Goal: Task Accomplishment & Management: Manage account settings

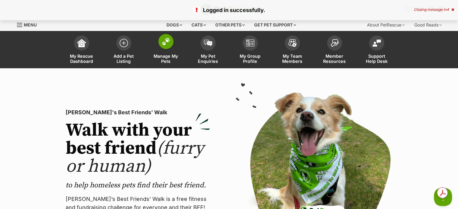
click at [168, 54] on span "Manage My Pets" at bounding box center [165, 59] width 27 height 10
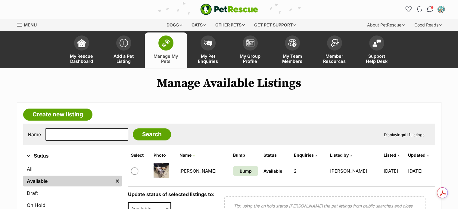
click at [187, 170] on link "[PERSON_NAME]" at bounding box center [198, 171] width 37 height 6
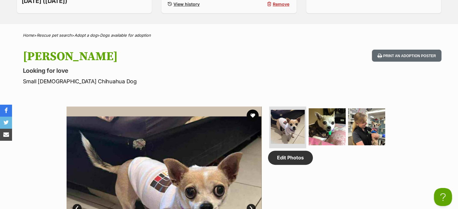
scroll to position [90, 0]
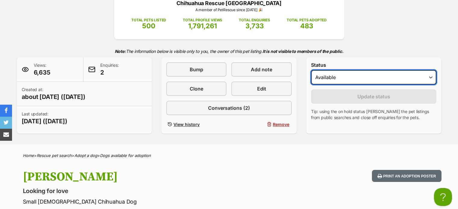
click at [328, 73] on select "Draft - not available as listing has enquires Available On hold Adopted" at bounding box center [374, 77] width 126 height 14
select select "on_hold"
click at [311, 70] on select "Draft - not available as listing has enquires Available On hold Adopted" at bounding box center [374, 77] width 126 height 14
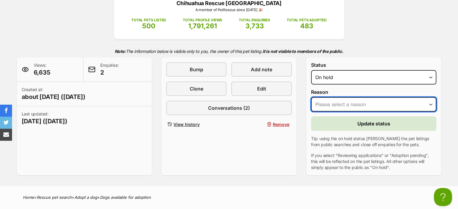
click at [345, 106] on select "Please select a reason Medical reasons Reviewing applications Adoption pending …" at bounding box center [374, 104] width 126 height 14
select select "adoption_pending"
click at [311, 97] on select "Please select a reason Medical reasons Reviewing applications Adoption pending …" at bounding box center [374, 104] width 126 height 14
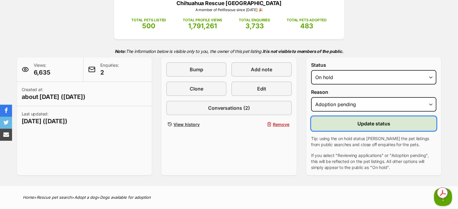
click at [342, 123] on button "Update status" at bounding box center [374, 124] width 126 height 14
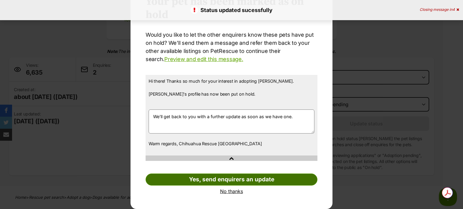
scroll to position [35, 0]
click at [221, 180] on link "Yes, send enquirers an update" at bounding box center [232, 180] width 172 height 12
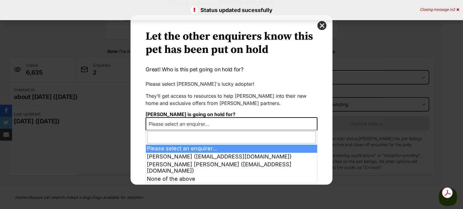
click at [211, 125] on span "Please select an enquirer..." at bounding box center [180, 124] width 69 height 8
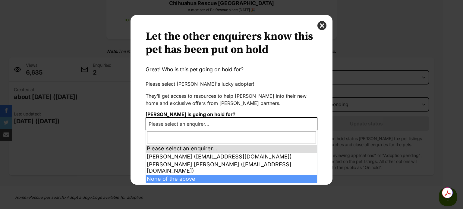
select select "other"
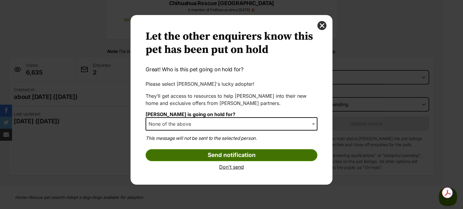
click at [204, 154] on input "Send notification" at bounding box center [232, 155] width 172 height 12
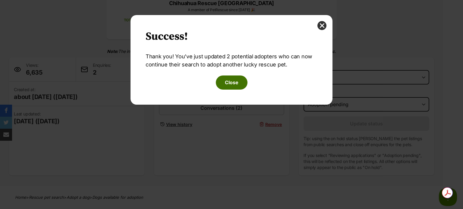
click at [237, 82] on button "Close" at bounding box center [232, 83] width 32 height 14
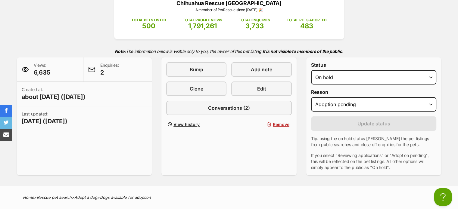
scroll to position [30, 0]
